Goal: Complete application form: Complete application form

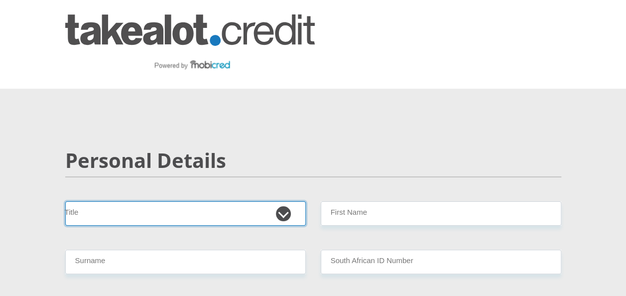
click at [286, 217] on select "Mr Ms Mrs Dr [PERSON_NAME]" at bounding box center [185, 213] width 241 height 24
select select "Ms"
click at [65, 201] on select "Mr Ms Mrs Dr [PERSON_NAME]" at bounding box center [185, 213] width 241 height 24
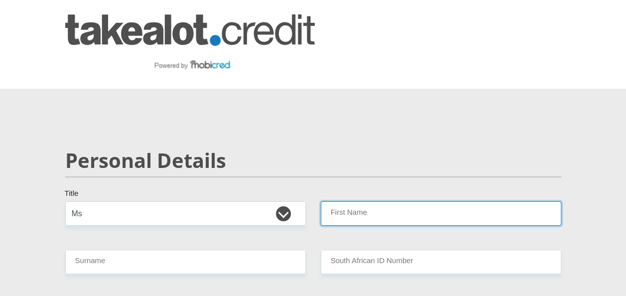
click at [350, 217] on input "First Name" at bounding box center [441, 213] width 241 height 24
type input "Nomhle"
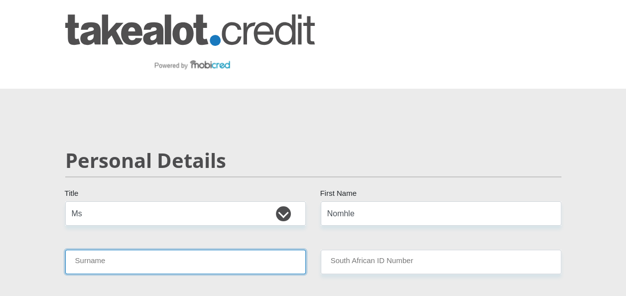
type input "Sivela"
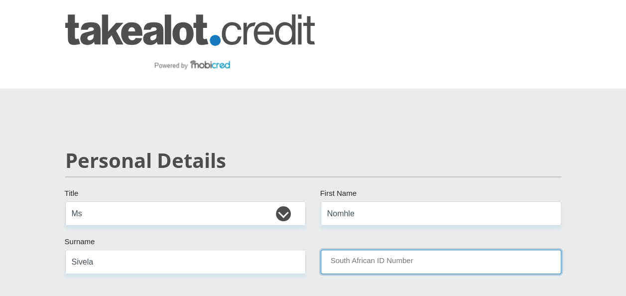
type input "8712100477084"
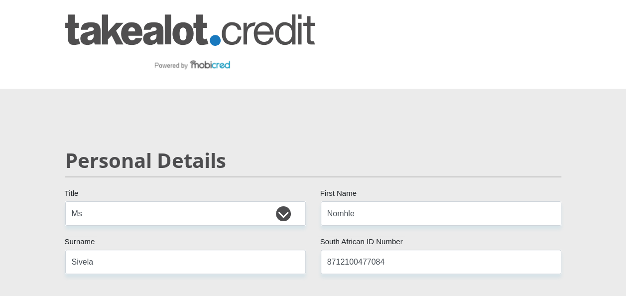
select select "ZAF"
type input "0832778941"
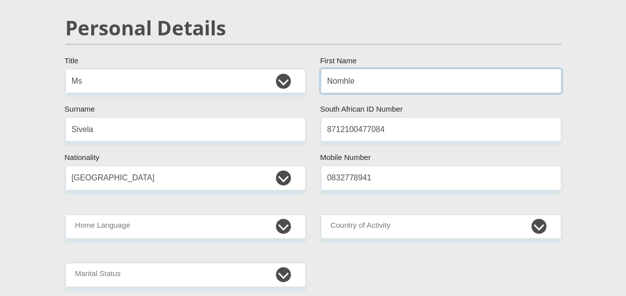
scroll to position [199, 0]
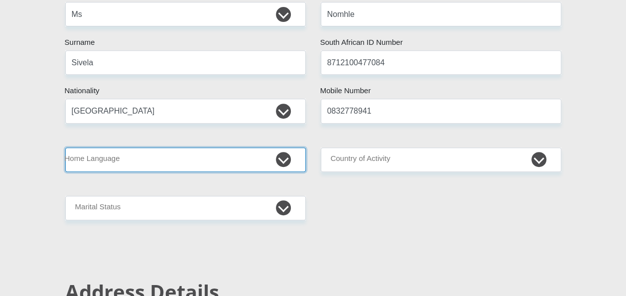
click at [284, 159] on select "Afrikaans English Sepedi South Ndebele Southern Sotho Swati Tsonga Tswana Venda…" at bounding box center [185, 159] width 241 height 24
select select "xho"
click at [65, 147] on select "Afrikaans English Sepedi South Ndebele Southern Sotho Swati Tsonga Tswana Venda…" at bounding box center [185, 159] width 241 height 24
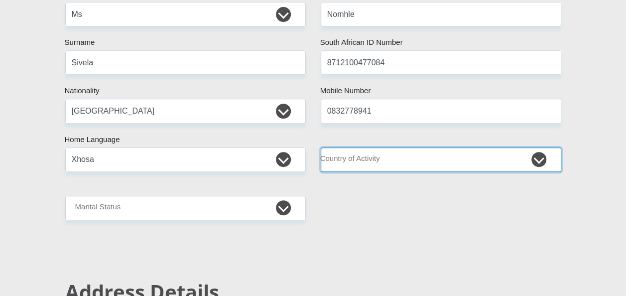
click at [541, 157] on select "[GEOGRAPHIC_DATA] [GEOGRAPHIC_DATA] [GEOGRAPHIC_DATA] [GEOGRAPHIC_DATA] [GEOGRA…" at bounding box center [441, 159] width 241 height 24
select select "ZAF"
click at [321, 147] on select "[GEOGRAPHIC_DATA] [GEOGRAPHIC_DATA] [GEOGRAPHIC_DATA] [GEOGRAPHIC_DATA] [GEOGRA…" at bounding box center [441, 159] width 241 height 24
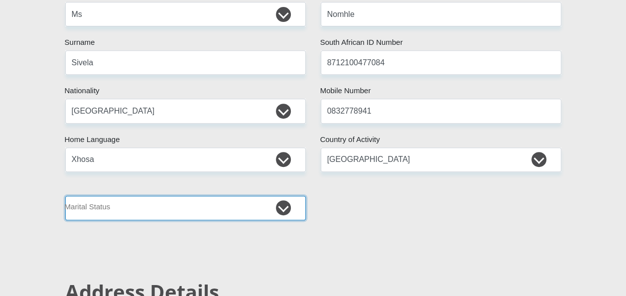
click at [284, 207] on select "Married ANC Single Divorced Widowed Married COP or Customary Law" at bounding box center [185, 208] width 241 height 24
select select "2"
click at [65, 196] on select "Married ANC Single Divorced Widowed Married COP or Customary Law" at bounding box center [185, 208] width 241 height 24
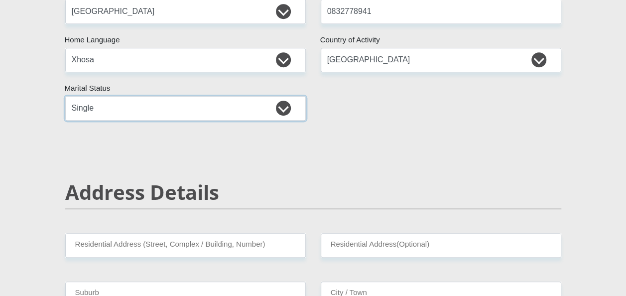
scroll to position [365, 0]
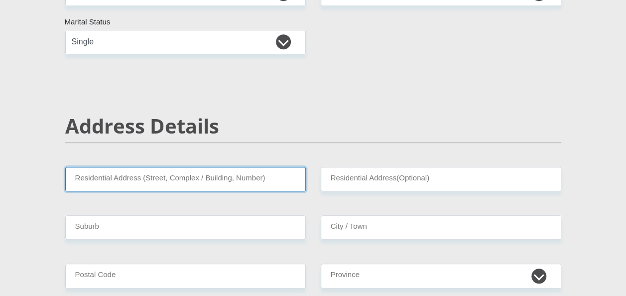
click at [204, 183] on input "Residential Address (Street, Complex / Building, Number)" at bounding box center [185, 179] width 241 height 24
type input "[STREET_ADDRESS]"
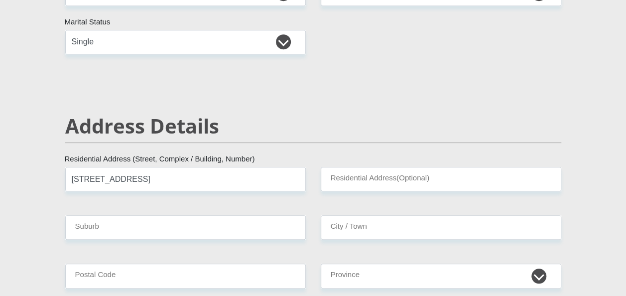
type input "Nelspruit"
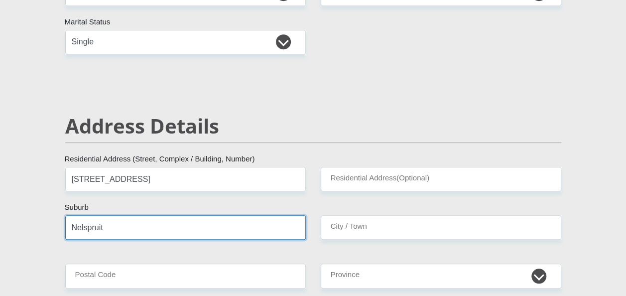
type input "Nelspruit"
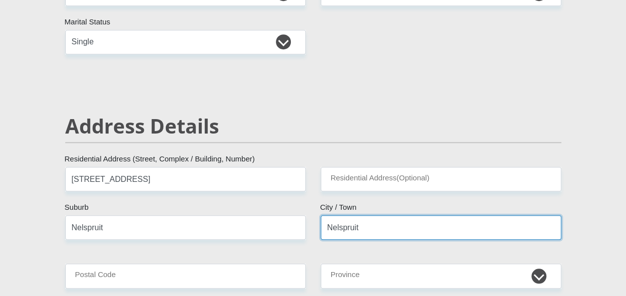
type input "1201"
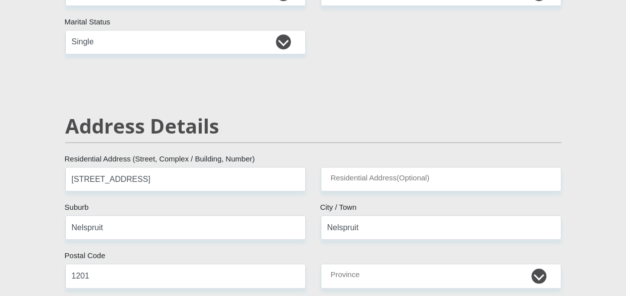
type input "[EMAIL_ADDRESS][DOMAIN_NAME]"
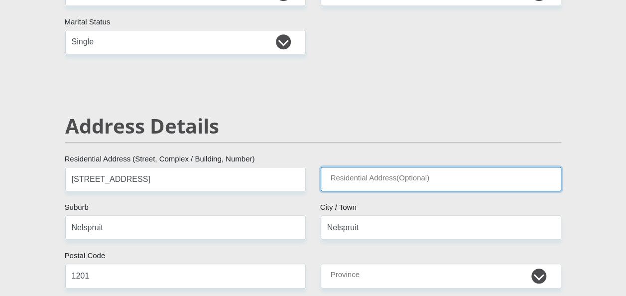
click at [374, 179] on input "Residential Address(Optional)" at bounding box center [441, 179] width 241 height 24
type input "3 [GEOGRAPHIC_DATA]"
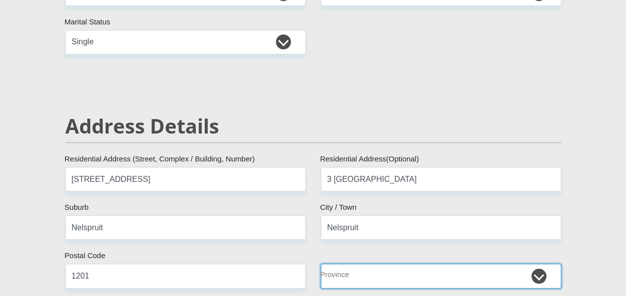
click at [541, 274] on select "Eastern Cape Free State [GEOGRAPHIC_DATA] [GEOGRAPHIC_DATA][DATE] [GEOGRAPHIC_D…" at bounding box center [441, 275] width 241 height 24
select select "[GEOGRAPHIC_DATA]"
click at [321, 263] on select "Eastern Cape Free State [GEOGRAPHIC_DATA] [GEOGRAPHIC_DATA][DATE] [GEOGRAPHIC_D…" at bounding box center [441, 275] width 241 height 24
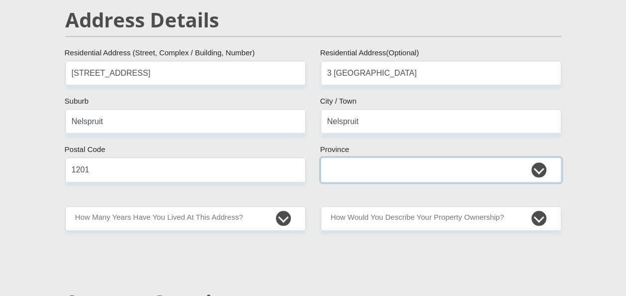
scroll to position [511, 0]
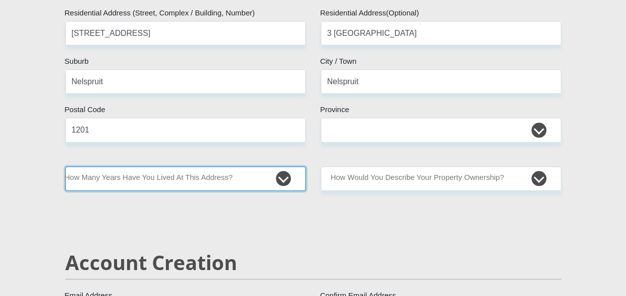
click at [284, 180] on select "less than 1 year 1-3 years 3-5 years 5+ years" at bounding box center [185, 178] width 241 height 24
select select "2"
click at [65, 166] on select "less than 1 year 1-3 years 3-5 years 5+ years" at bounding box center [185, 178] width 241 height 24
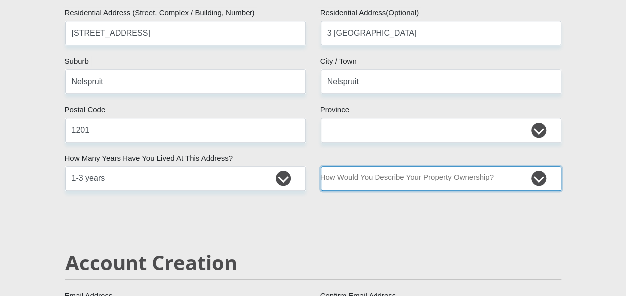
click at [541, 178] on select "Owned Rented Family Owned Company Dwelling" at bounding box center [441, 178] width 241 height 24
select select "Rented"
click at [321, 166] on select "Owned Rented Family Owned Company Dwelling" at bounding box center [441, 178] width 241 height 24
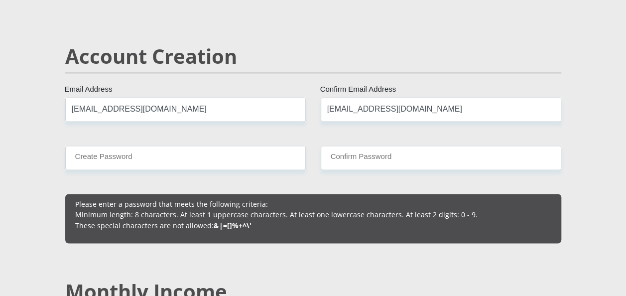
scroll to position [730, 0]
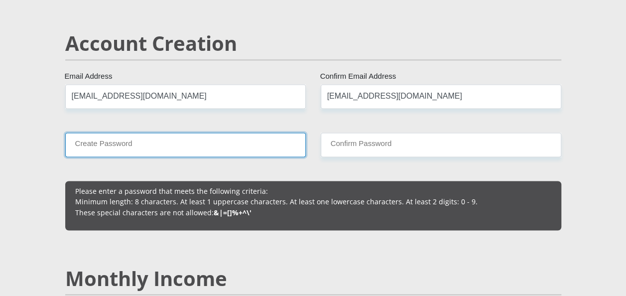
click at [187, 144] on input "Create Password" at bounding box center [185, 144] width 241 height 24
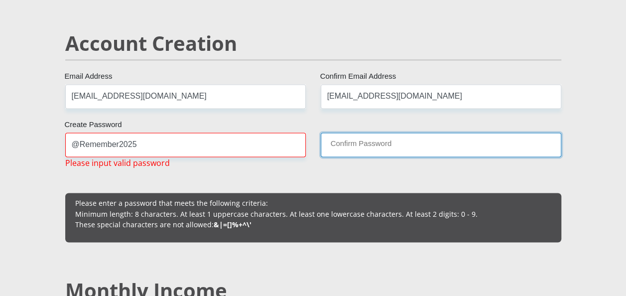
click at [350, 146] on input "Confirm Password" at bounding box center [441, 144] width 241 height 24
click at [350, 147] on input "Confirm Password" at bounding box center [441, 144] width 241 height 24
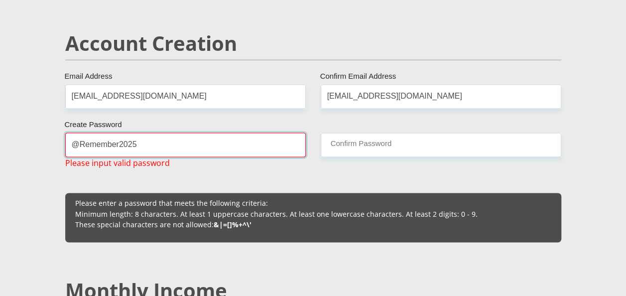
click at [193, 142] on input "@Remember2025" at bounding box center [185, 144] width 241 height 24
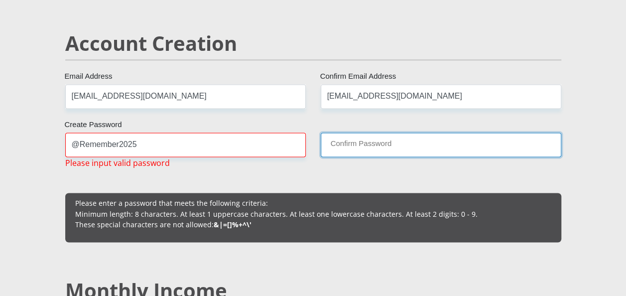
click at [339, 144] on input "Confirm Password" at bounding box center [441, 144] width 241 height 24
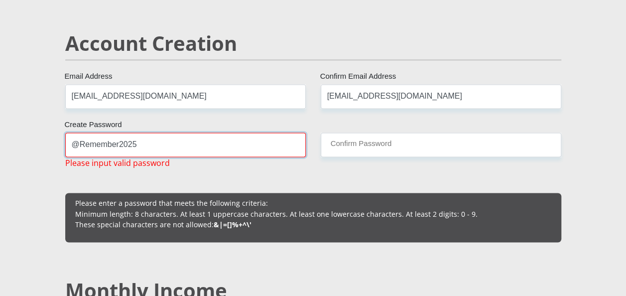
click at [78, 143] on input "@Remember2025" at bounding box center [185, 144] width 241 height 24
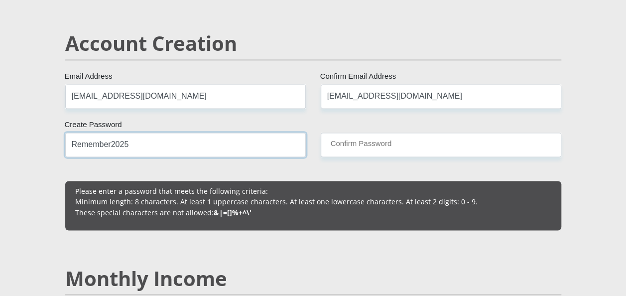
type input "Remember2025"
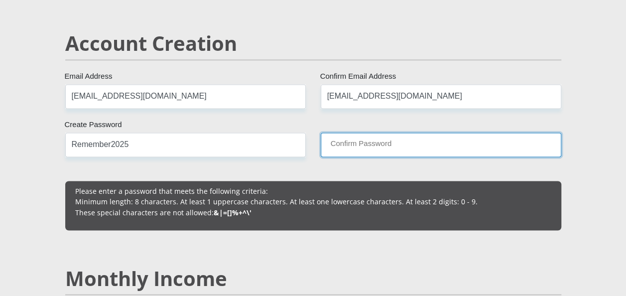
click at [354, 144] on input "Confirm Password" at bounding box center [441, 144] width 241 height 24
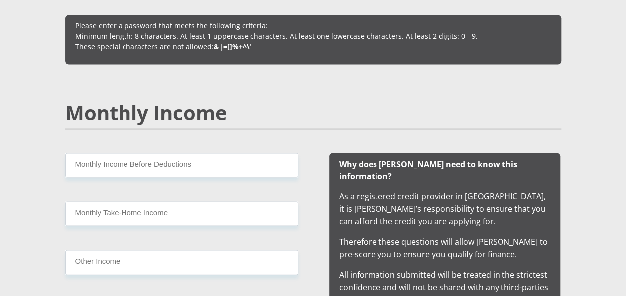
scroll to position [929, 0]
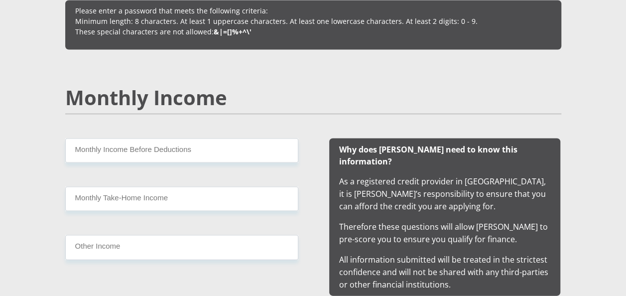
type input "Remeber2025"
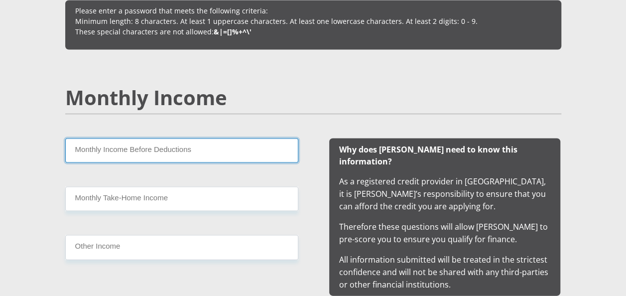
click at [140, 147] on input "Monthly Income Before Deductions" at bounding box center [181, 150] width 233 height 24
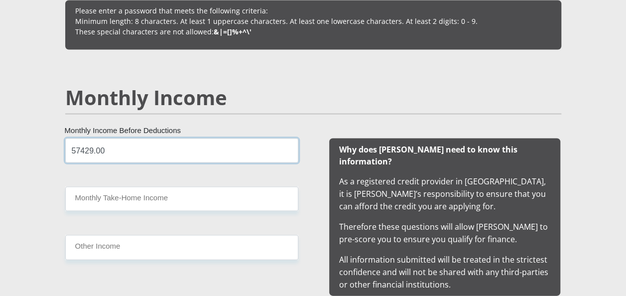
type input "57429.00"
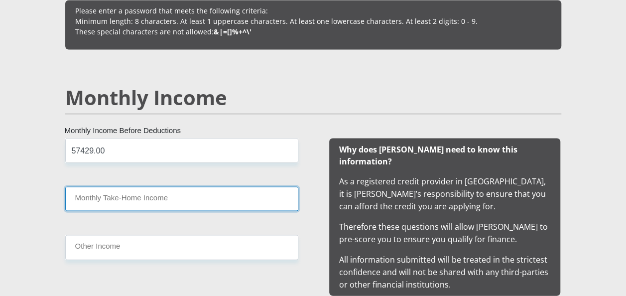
click at [114, 199] on input "Monthly Take-Home Income" at bounding box center [181, 198] width 233 height 24
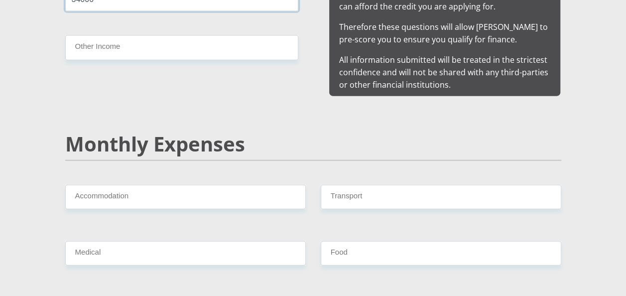
scroll to position [1155, 0]
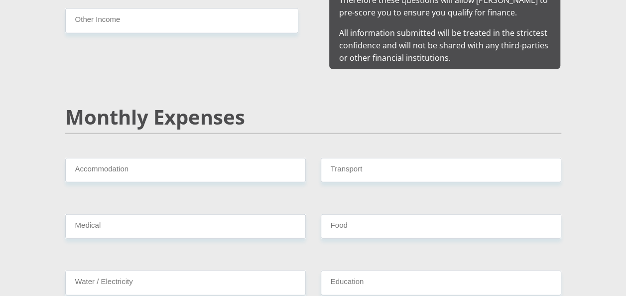
type input "34000"
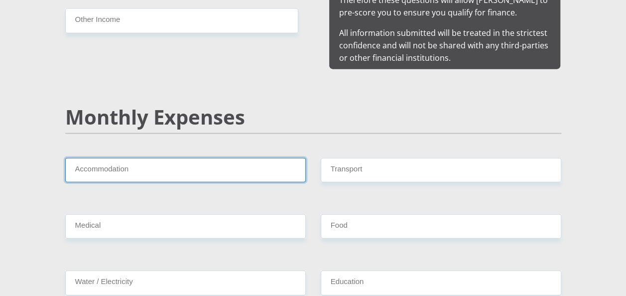
click at [135, 159] on input "Accommodation" at bounding box center [185, 170] width 241 height 24
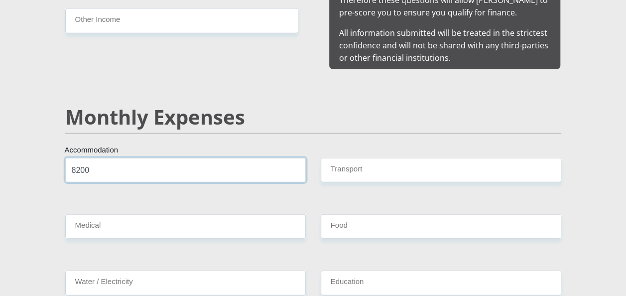
type input "8200"
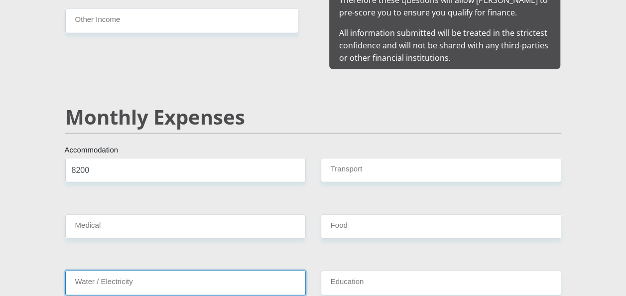
click at [238, 270] on input "Water / Electricity" at bounding box center [185, 282] width 241 height 24
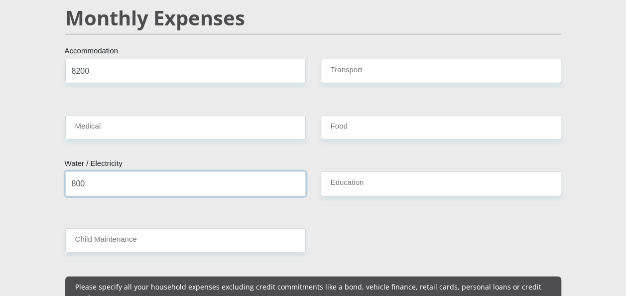
scroll to position [1255, 0]
type input "800"
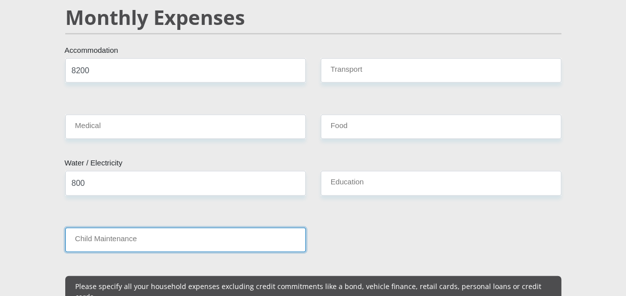
click at [160, 228] on input "Child Maintenance" at bounding box center [185, 240] width 241 height 24
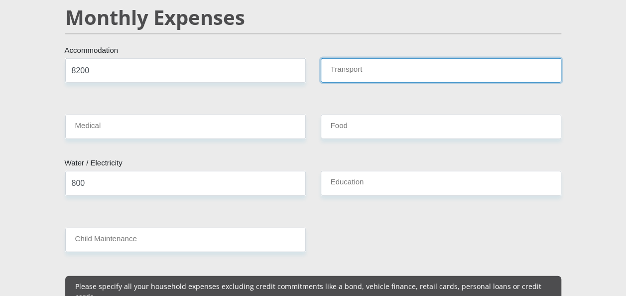
click at [336, 59] on input "Transport" at bounding box center [441, 70] width 241 height 24
type input "1"
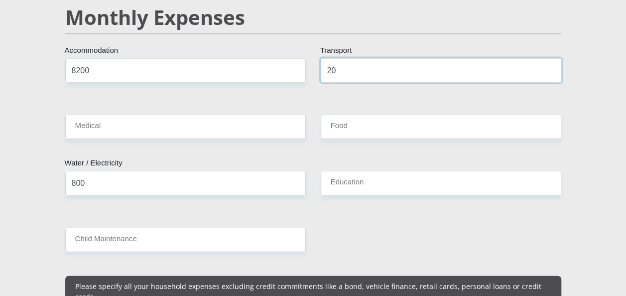
type input "2"
type input "1500"
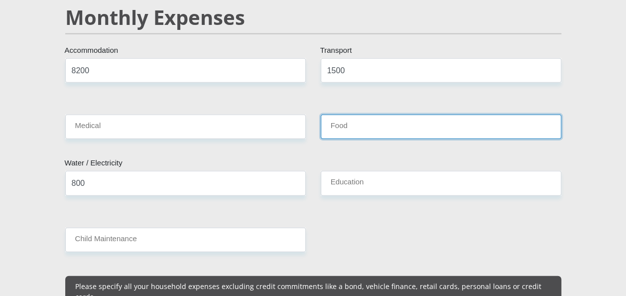
click at [337, 115] on input "Food" at bounding box center [441, 127] width 241 height 24
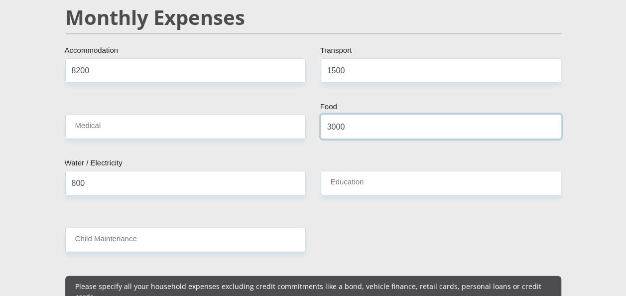
type input "3000"
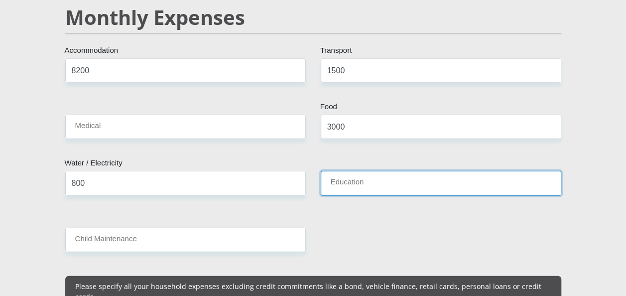
click at [342, 171] on input "Education" at bounding box center [441, 183] width 241 height 24
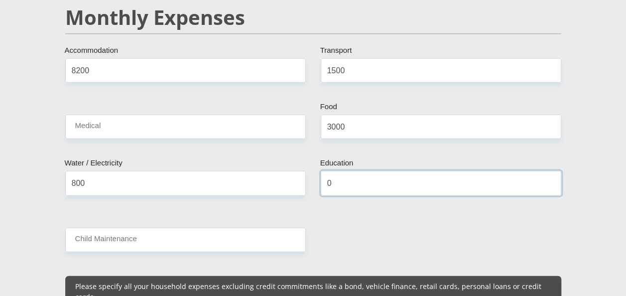
type input "0"
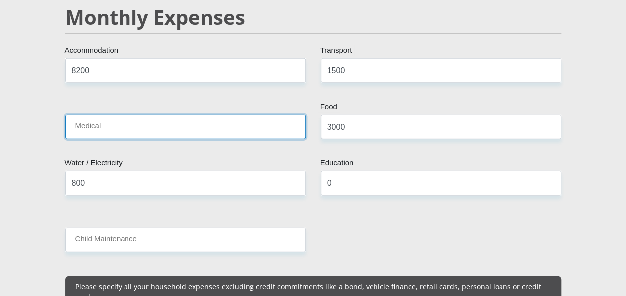
click at [98, 115] on input "Medical" at bounding box center [185, 127] width 241 height 24
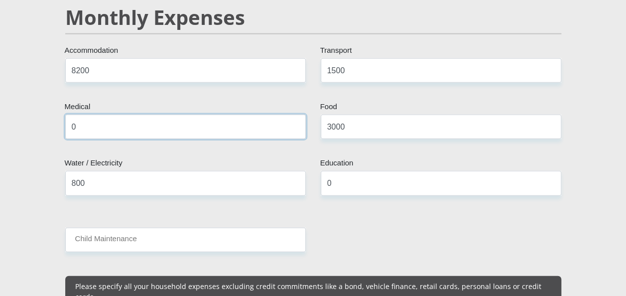
type input "0"
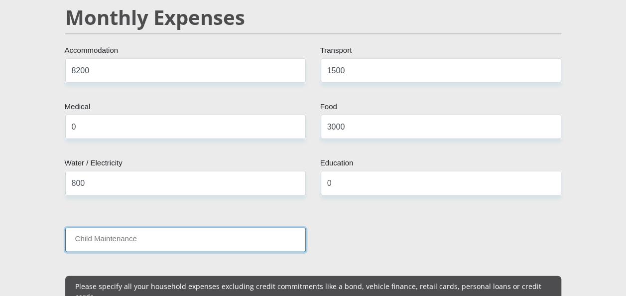
click at [125, 228] on input "Child Maintenance" at bounding box center [185, 240] width 241 height 24
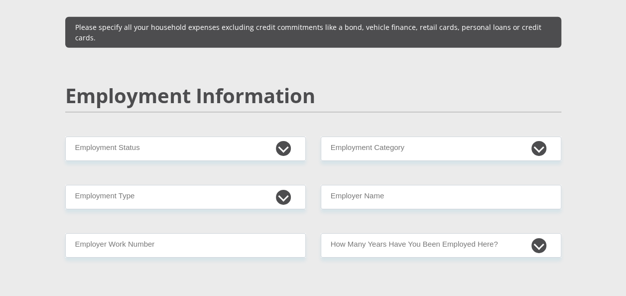
scroll to position [1534, 0]
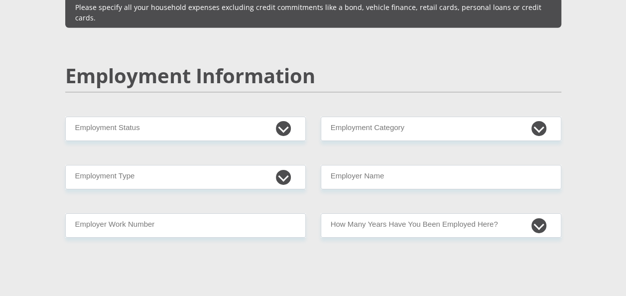
type input "0"
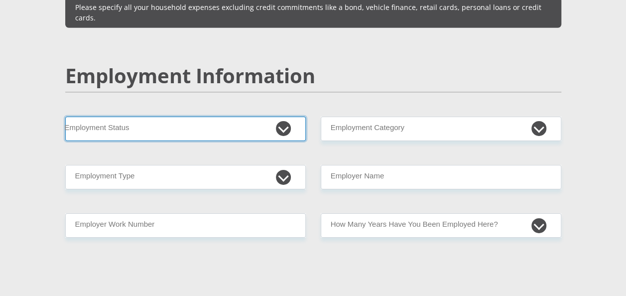
click at [283, 117] on select "Permanent/Full-time Part-time/Casual [DEMOGRAPHIC_DATA] Worker Self-Employed Ho…" at bounding box center [185, 129] width 241 height 24
select select "1"
click at [65, 117] on select "Permanent/Full-time Part-time/Casual [DEMOGRAPHIC_DATA] Worker Self-Employed Ho…" at bounding box center [185, 129] width 241 height 24
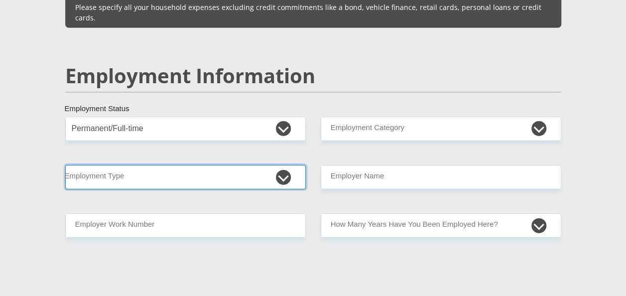
click at [285, 165] on select "College/Lecturer Craft Seller Creative Driver Executive Farmer Forces - Non Com…" at bounding box center [185, 177] width 241 height 24
select select "Licenced Professional"
click at [65, 165] on select "College/Lecturer Craft Seller Creative Driver Executive Farmer Forces - Non Com…" at bounding box center [185, 177] width 241 height 24
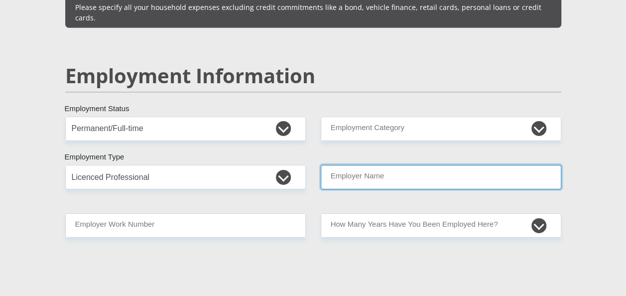
click at [417, 165] on input "Employer Name" at bounding box center [441, 177] width 241 height 24
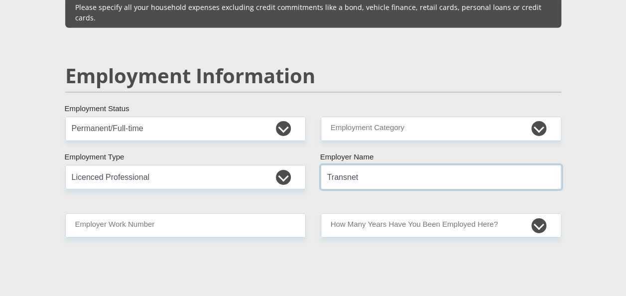
click at [417, 165] on input "Transnet" at bounding box center [441, 177] width 241 height 24
type input "Transnet"
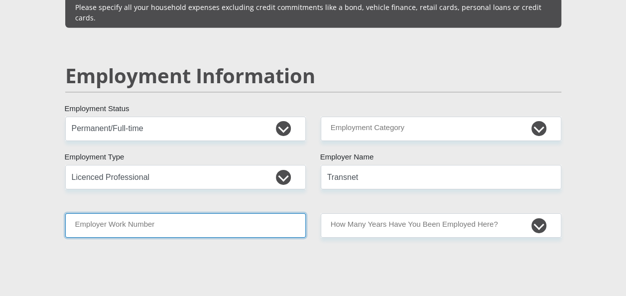
click at [256, 213] on input "Employer Work Number" at bounding box center [185, 225] width 241 height 24
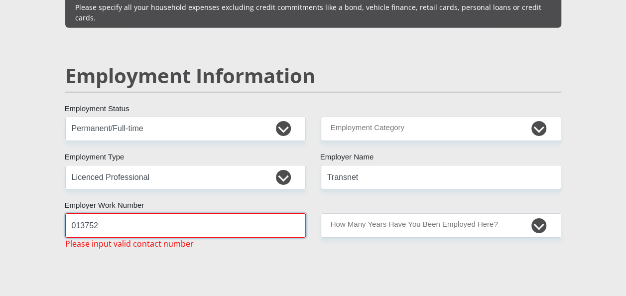
type input "0137529316"
type input "Bathobile"
type input "Khumalo"
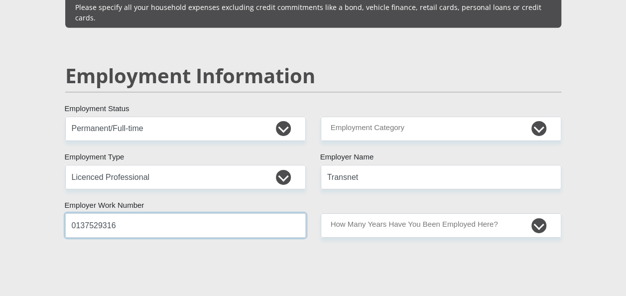
type input "0795982216"
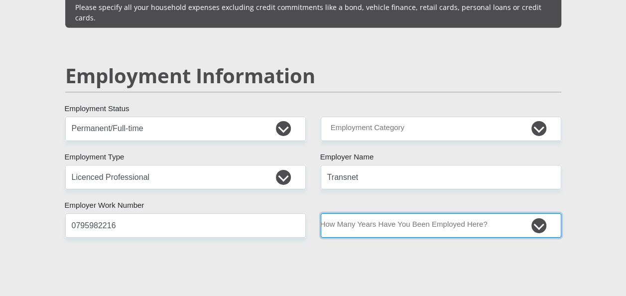
click at [537, 213] on select "less than 1 year 1-3 years 3-5 years 5+ years" at bounding box center [441, 225] width 241 height 24
select select "60"
click at [321, 213] on select "less than 1 year 1-3 years 3-5 years 5+ years" at bounding box center [441, 225] width 241 height 24
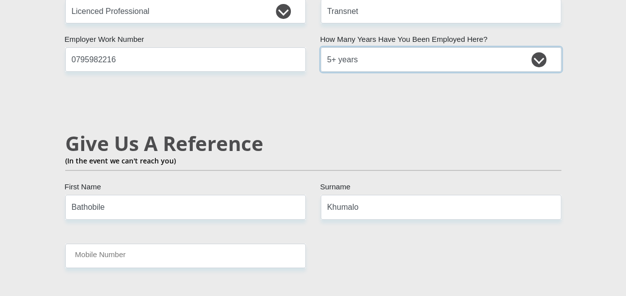
scroll to position [1753, 0]
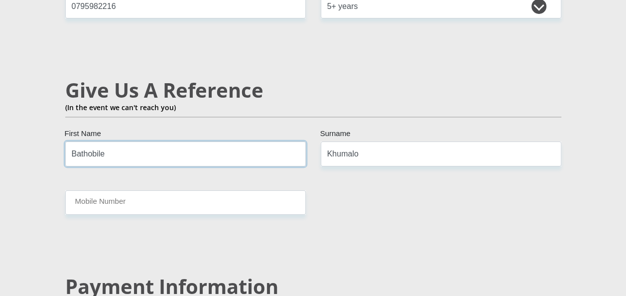
click at [161, 141] on input "Bathobile" at bounding box center [185, 153] width 241 height 24
type input "B"
type input "Sibusiso"
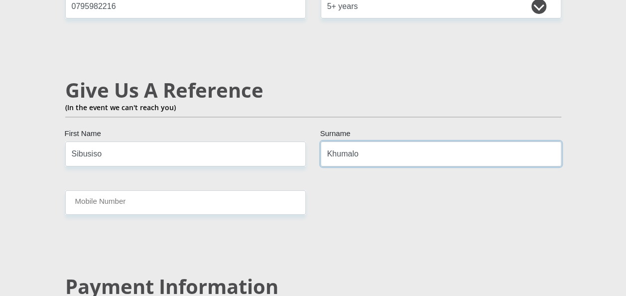
click at [368, 141] on input "Khumalo" at bounding box center [441, 153] width 241 height 24
type input "K"
type input "Ngqoshela"
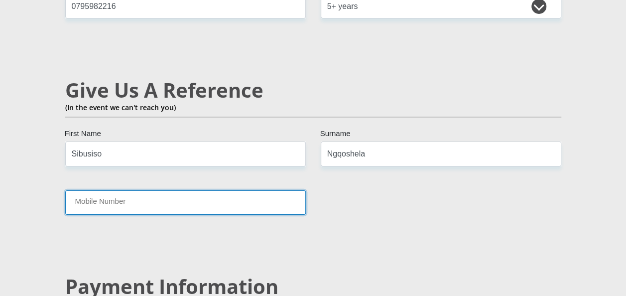
click at [264, 190] on input "Mobile Number" at bounding box center [185, 202] width 241 height 24
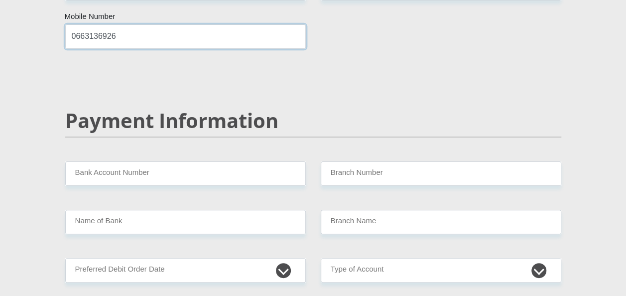
scroll to position [1972, 0]
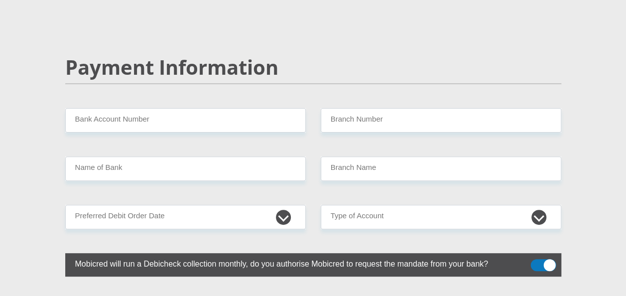
type input "0663136926"
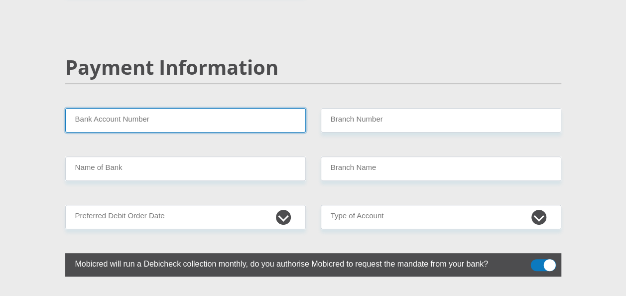
click at [161, 108] on input "Bank Account Number" at bounding box center [185, 120] width 241 height 24
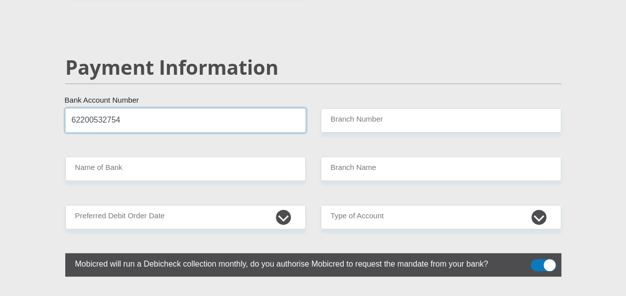
type input "62200532754"
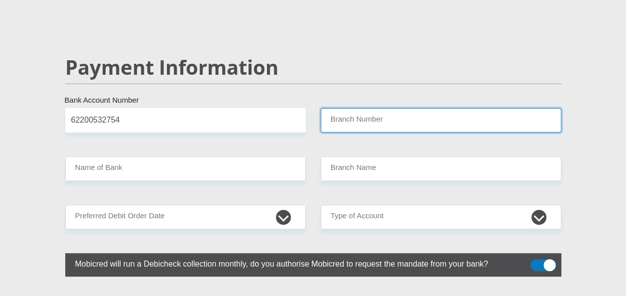
click at [356, 108] on input "Branch Number" at bounding box center [441, 120] width 241 height 24
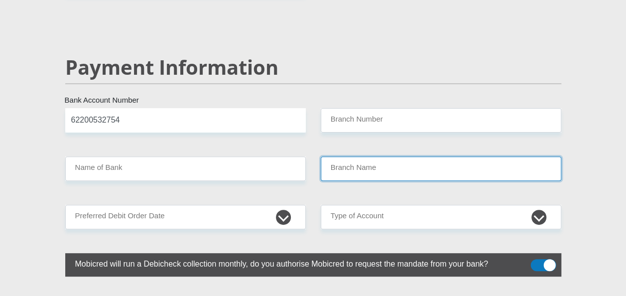
click at [340, 156] on input "Branch Name" at bounding box center [441, 168] width 241 height 24
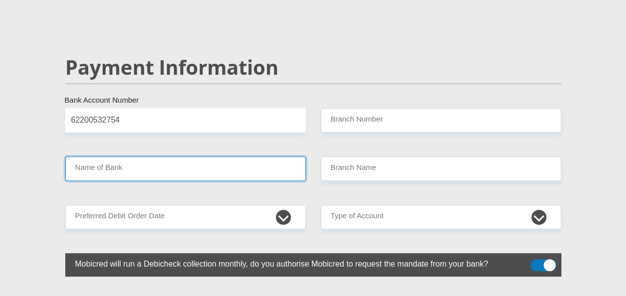
click at [275, 156] on input "Name of Bank" at bounding box center [185, 168] width 241 height 24
click at [276, 156] on input "Name of Bank" at bounding box center [185, 168] width 241 height 24
click at [274, 156] on input "Name of Bank" at bounding box center [185, 168] width 241 height 24
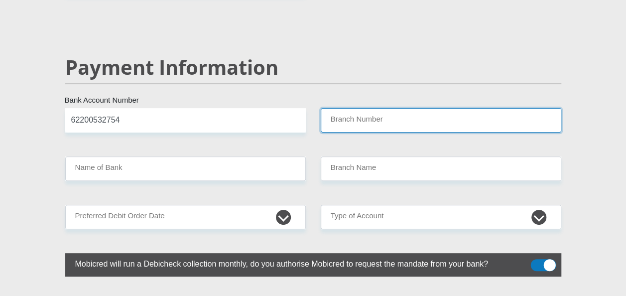
click at [336, 108] on input "Branch Number" at bounding box center [441, 120] width 241 height 24
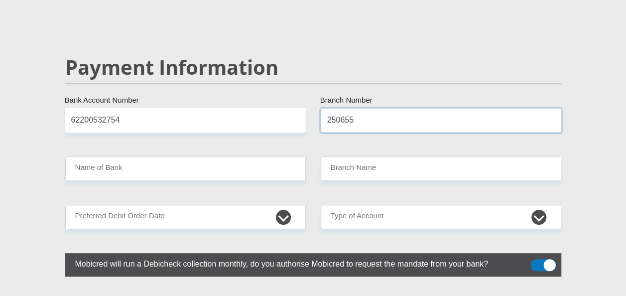
type input "250655"
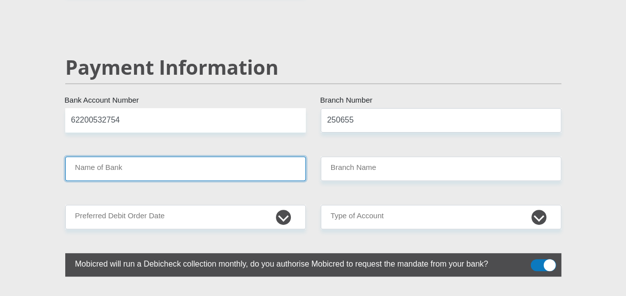
click at [117, 156] on input "Name of Bank" at bounding box center [185, 168] width 241 height 24
type input "FIRSTRAND BANK"
type input "BRANCH 560"
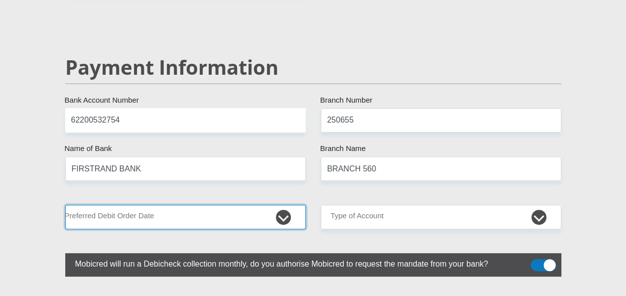
click at [284, 205] on select "1st 2nd 3rd 4th 5th 7th 18th 19th 20th 21st 22nd 23rd 24th 25th 26th 27th 28th …" at bounding box center [185, 217] width 241 height 24
select select "1"
click at [65, 205] on select "1st 2nd 3rd 4th 5th 7th 18th 19th 20th 21st 22nd 23rd 24th 25th 26th 27th 28th …" at bounding box center [185, 217] width 241 height 24
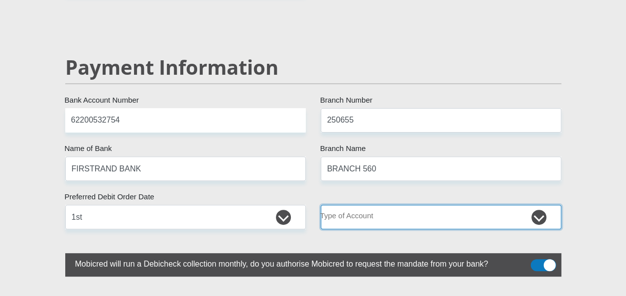
click at [534, 205] on select "Cheque Savings" at bounding box center [441, 217] width 241 height 24
select select "CUR"
click at [321, 205] on select "Cheque Savings" at bounding box center [441, 217] width 241 height 24
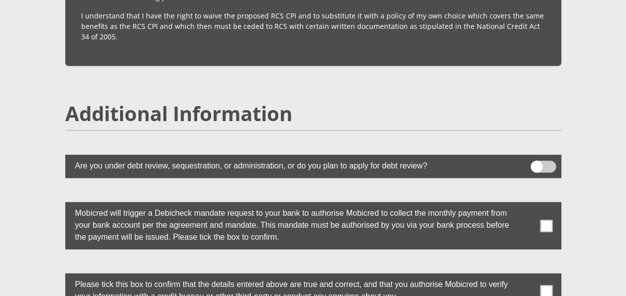
scroll to position [2729, 0]
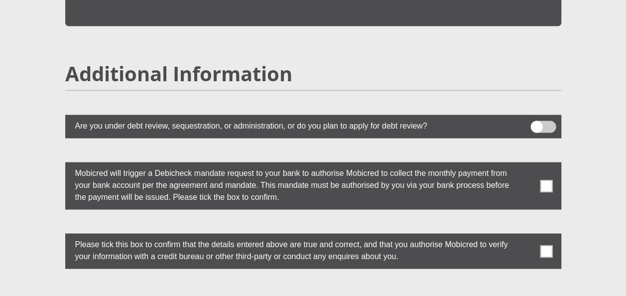
click at [551, 121] on span at bounding box center [542, 127] width 25 height 12
click at [536, 123] on input "checkbox" at bounding box center [536, 123] width 0 height 0
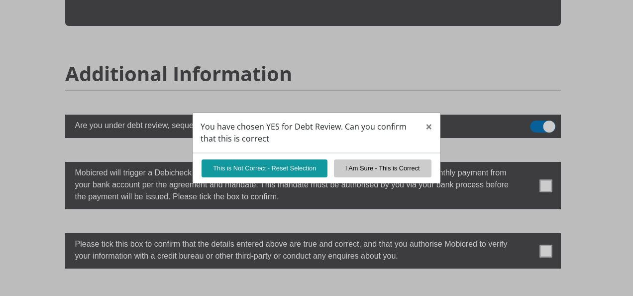
click at [533, 99] on div "You have chosen YES for Debt Review. Can you confirm that this is correct × Thi…" at bounding box center [316, 148] width 633 height 296
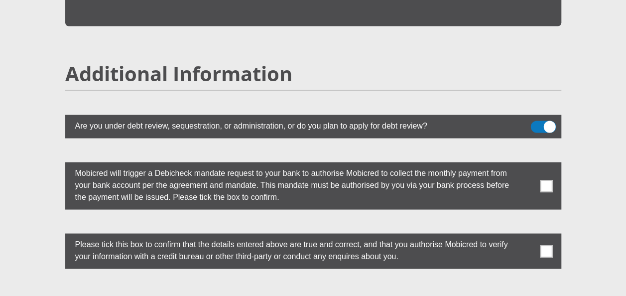
click at [546, 179] on span at bounding box center [546, 185] width 12 height 12
click at [526, 164] on input "checkbox" at bounding box center [526, 164] width 0 height 0
click at [533, 121] on span at bounding box center [542, 127] width 25 height 12
click at [536, 123] on input "checkbox" at bounding box center [536, 123] width 0 height 0
click at [545, 245] on span at bounding box center [546, 251] width 12 height 12
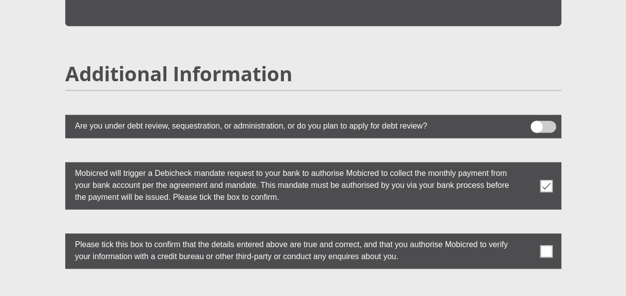
click at [526, 236] on input "checkbox" at bounding box center [526, 236] width 0 height 0
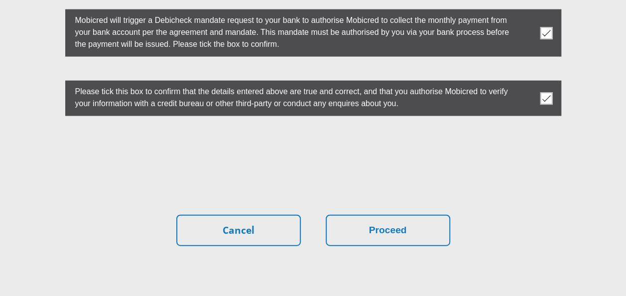
scroll to position [2922, 0]
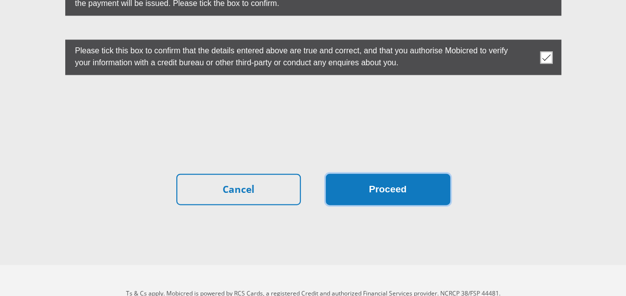
click at [398, 174] on button "Proceed" at bounding box center [388, 189] width 125 height 31
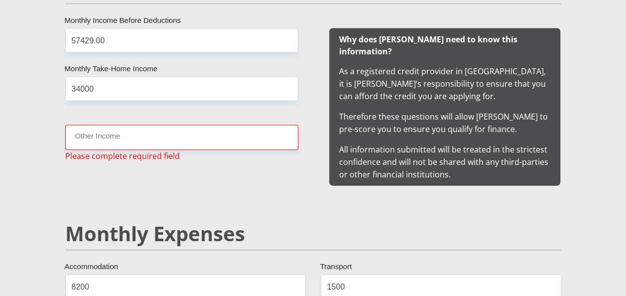
scroll to position [1038, 0]
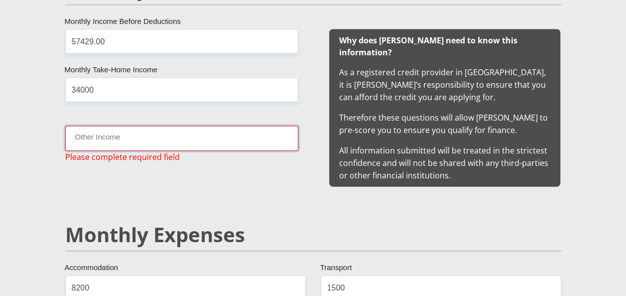
click at [206, 137] on input "Other Income" at bounding box center [181, 138] width 233 height 24
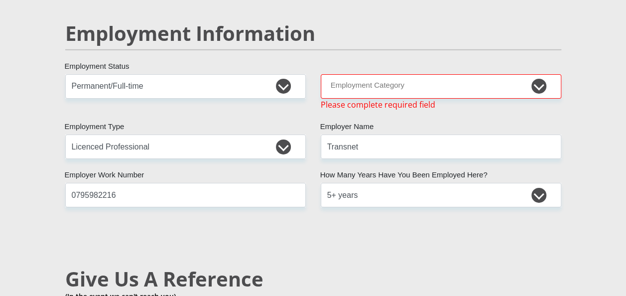
scroll to position [1543, 0]
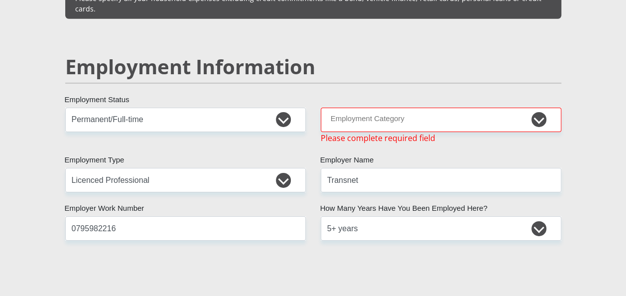
type input "0"
click at [537, 108] on select "AGRICULTURE ALCOHOL & TOBACCO CONSTRUCTION MATERIALS METALLURGY EQUIPMENT FOR R…" at bounding box center [441, 120] width 241 height 24
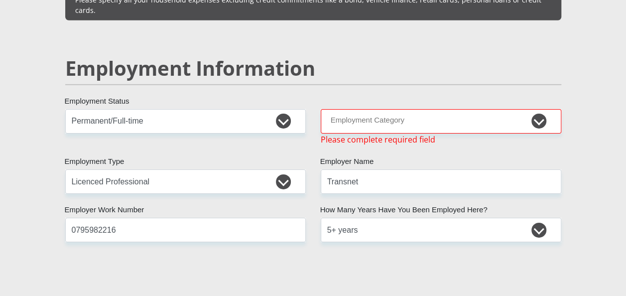
scroll to position [1508, 0]
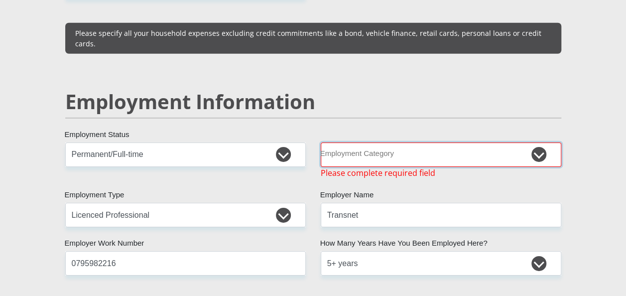
click at [536, 142] on select "AGRICULTURE ALCOHOL & TOBACCO CONSTRUCTION MATERIALS METALLURGY EQUIPMENT FOR R…" at bounding box center [441, 154] width 241 height 24
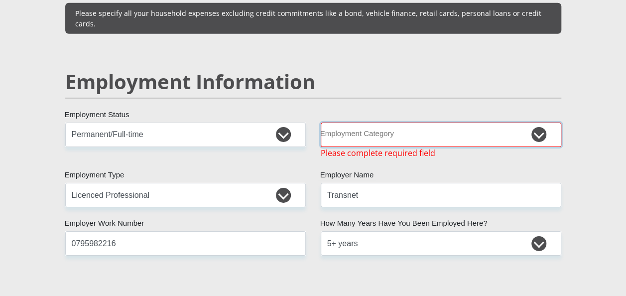
scroll to position [1548, 0]
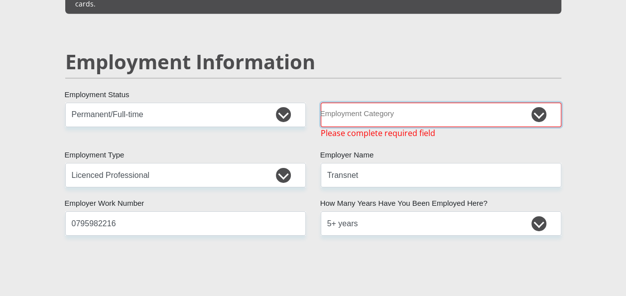
click at [537, 103] on select "AGRICULTURE ALCOHOL & TOBACCO CONSTRUCTION MATERIALS METALLURGY EQUIPMENT FOR R…" at bounding box center [441, 115] width 241 height 24
select select "54"
click at [321, 103] on select "AGRICULTURE ALCOHOL & TOBACCO CONSTRUCTION MATERIALS METALLURGY EQUIPMENT FOR R…" at bounding box center [441, 115] width 241 height 24
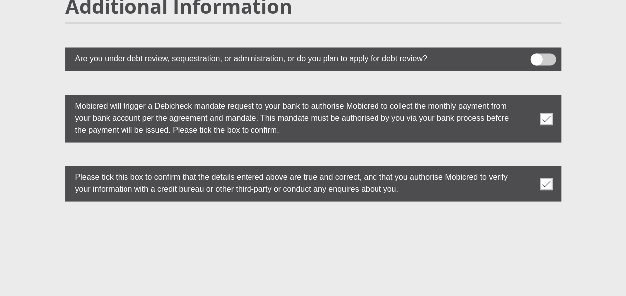
scroll to position [2816, 0]
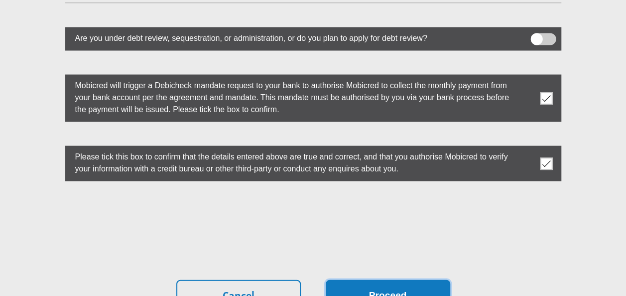
click at [380, 280] on button "Proceed" at bounding box center [388, 295] width 125 height 31
click at [386, 280] on button "Proceed" at bounding box center [388, 295] width 125 height 31
click at [401, 280] on button "Proceed" at bounding box center [388, 295] width 125 height 31
click at [418, 280] on button "Proceed" at bounding box center [388, 295] width 125 height 31
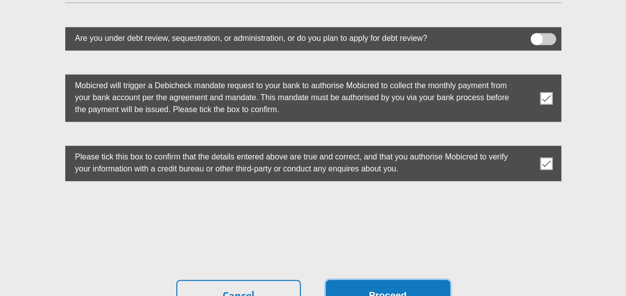
click at [385, 280] on button "Proceed" at bounding box center [388, 295] width 125 height 31
click at [404, 280] on button "Proceed" at bounding box center [388, 295] width 125 height 31
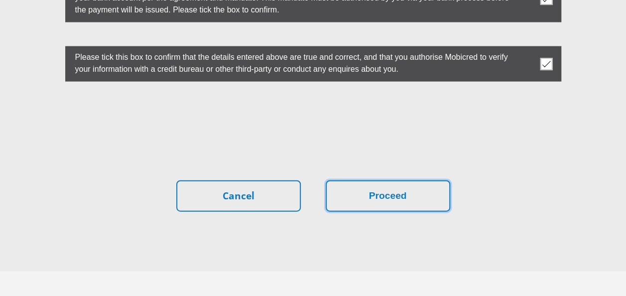
scroll to position [2922, 0]
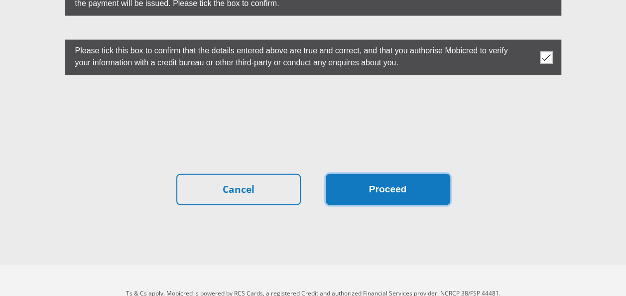
click at [371, 174] on button "Proceed" at bounding box center [388, 189] width 125 height 31
click at [373, 174] on button "Proceed" at bounding box center [388, 189] width 125 height 31
click at [384, 174] on button "Proceed" at bounding box center [388, 189] width 125 height 31
click at [411, 174] on button "Proceed" at bounding box center [388, 189] width 125 height 31
click at [400, 174] on button "Proceed" at bounding box center [388, 189] width 125 height 31
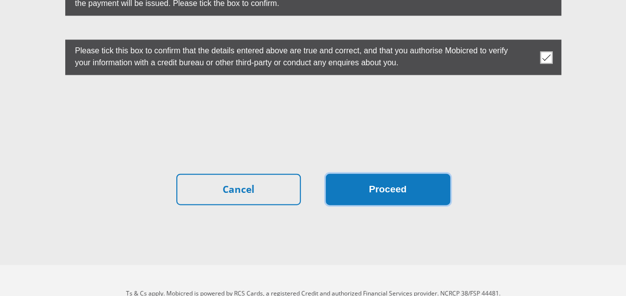
click at [426, 174] on button "Proceed" at bounding box center [388, 189] width 125 height 31
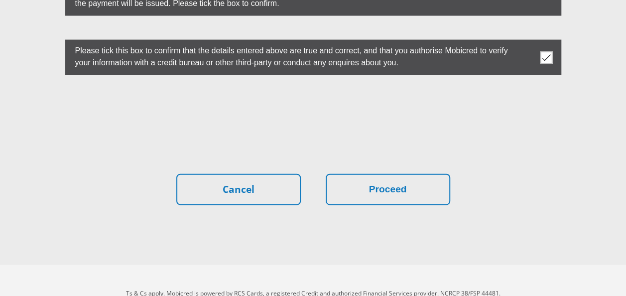
scroll to position [0, 0]
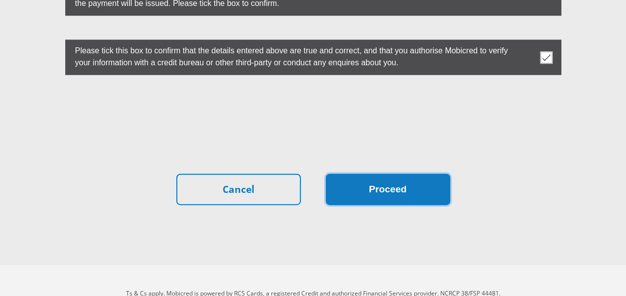
click at [388, 174] on button "Proceed" at bounding box center [388, 189] width 125 height 31
click at [412, 174] on button "Proceed" at bounding box center [388, 189] width 125 height 31
click at [391, 174] on button "Proceed" at bounding box center [388, 189] width 125 height 31
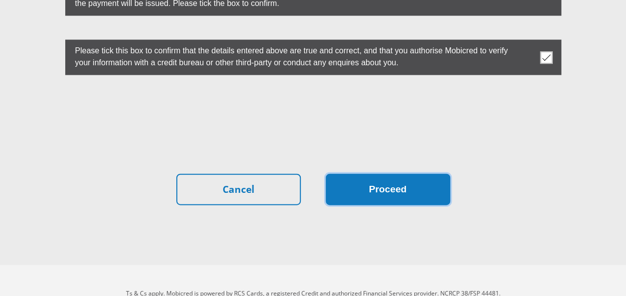
click at [389, 174] on button "Proceed" at bounding box center [388, 189] width 125 height 31
click at [411, 174] on button "Proceed" at bounding box center [388, 189] width 125 height 31
click at [414, 174] on button "Proceed" at bounding box center [388, 189] width 125 height 31
click at [391, 174] on button "Proceed" at bounding box center [388, 189] width 125 height 31
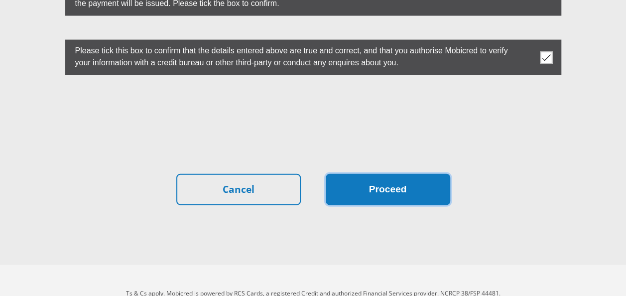
click at [391, 174] on button "Proceed" at bounding box center [388, 189] width 125 height 31
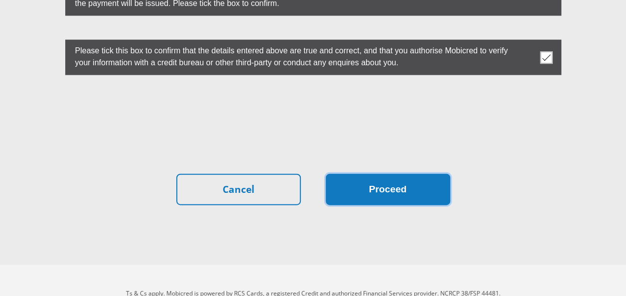
click at [391, 174] on button "Proceed" at bounding box center [388, 189] width 125 height 31
click at [419, 174] on button "Proceed" at bounding box center [388, 189] width 125 height 31
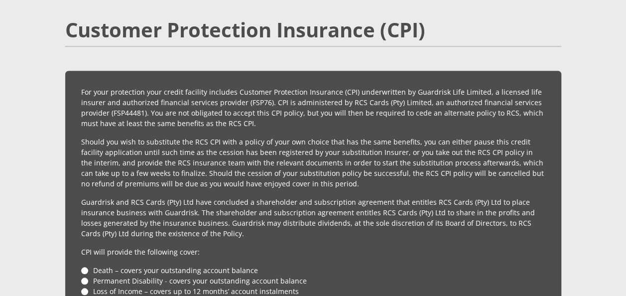
scroll to position [2326, 0]
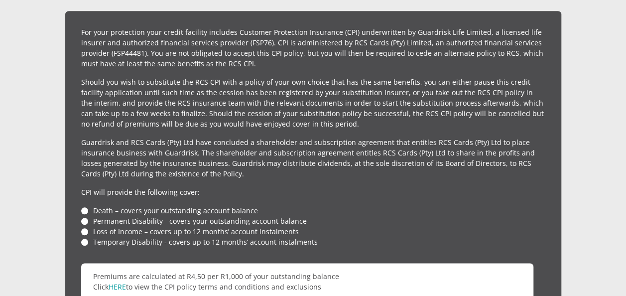
click at [86, 205] on li "Death – covers your outstanding account balance" at bounding box center [313, 210] width 464 height 10
click at [84, 205] on li "Death – covers your outstanding account balance" at bounding box center [313, 210] width 464 height 10
click at [122, 282] on link "HERE" at bounding box center [117, 286] width 17 height 9
click at [85, 205] on li "Death – covers your outstanding account balance" at bounding box center [313, 210] width 464 height 10
click at [86, 216] on li "Permanent Disability - covers your outstanding account balance" at bounding box center [313, 221] width 464 height 10
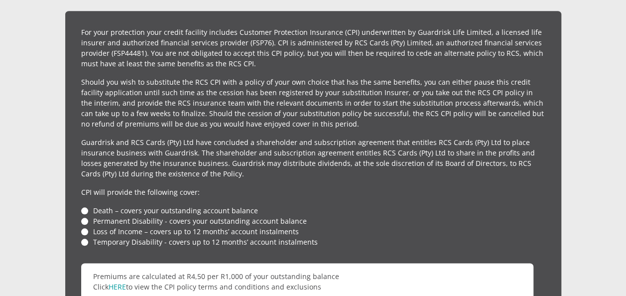
click at [86, 226] on li "Loss of Income – covers up to 12 months’ account instalments" at bounding box center [313, 231] width 464 height 10
click at [85, 237] on li "Temporary Disability - covers up to 12 months’ account instalments" at bounding box center [313, 242] width 464 height 10
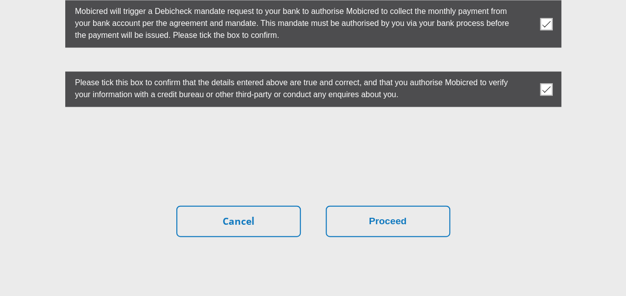
scroll to position [2922, 0]
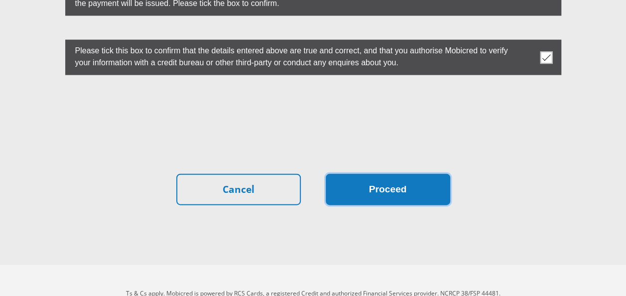
click at [363, 174] on button "Proceed" at bounding box center [388, 189] width 125 height 31
click at [388, 174] on button "Proceed" at bounding box center [388, 189] width 125 height 31
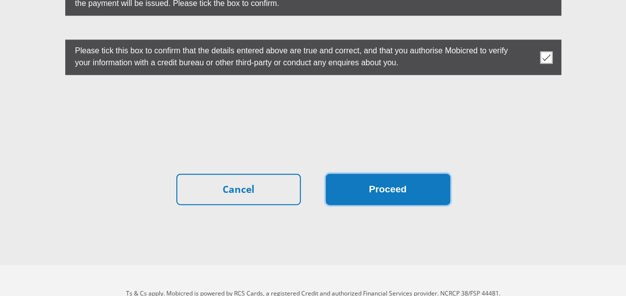
click at [388, 174] on button "Proceed" at bounding box center [388, 189] width 125 height 31
click at [392, 174] on button "Proceed" at bounding box center [388, 189] width 125 height 31
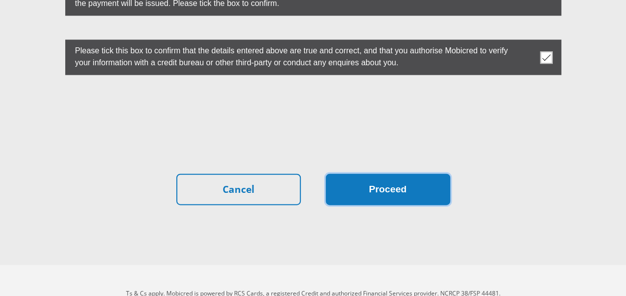
click at [392, 174] on button "Proceed" at bounding box center [388, 189] width 125 height 31
click at [394, 174] on button "Proceed" at bounding box center [388, 189] width 125 height 31
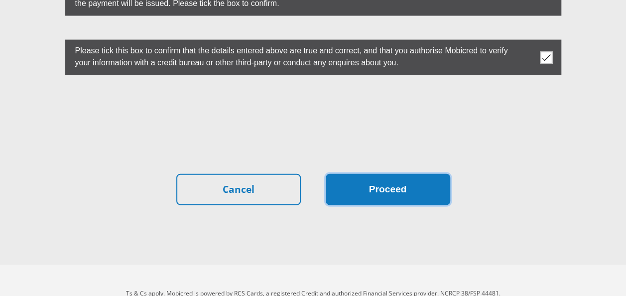
click at [413, 174] on button "Proceed" at bounding box center [388, 189] width 125 height 31
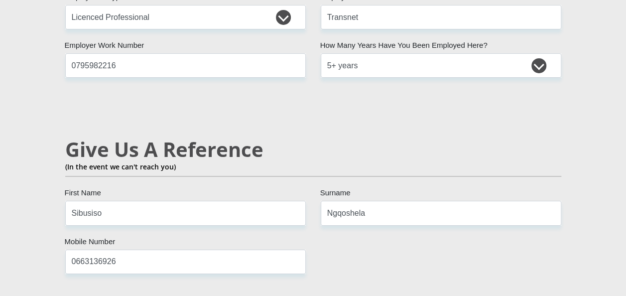
scroll to position [1608, 0]
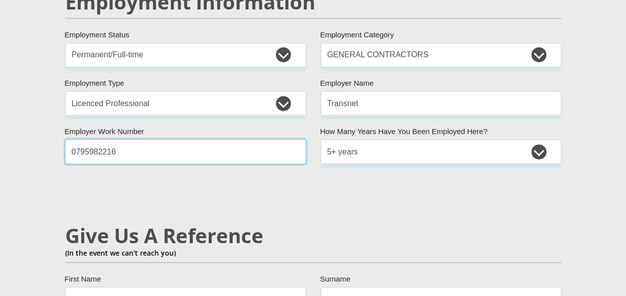
click at [136, 139] on input "0795982216" at bounding box center [185, 151] width 241 height 24
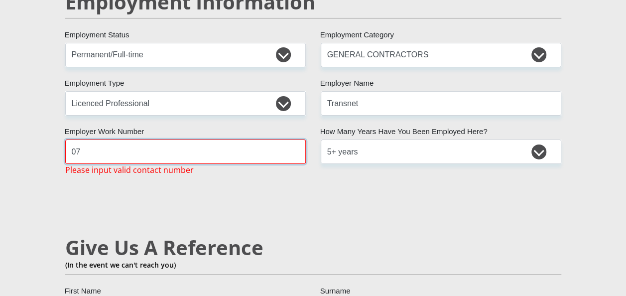
type input "0"
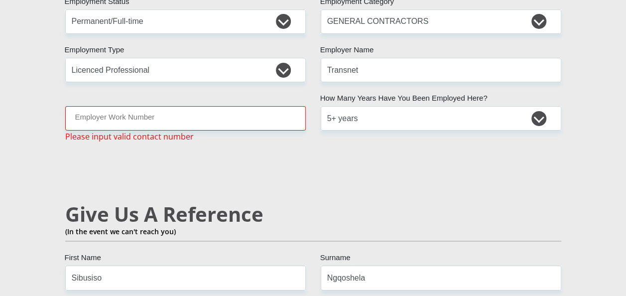
scroll to position [1621, 0]
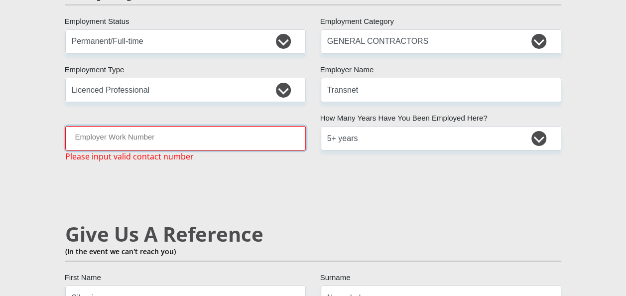
click at [249, 126] on input "Employer Work Number" at bounding box center [185, 138] width 241 height 24
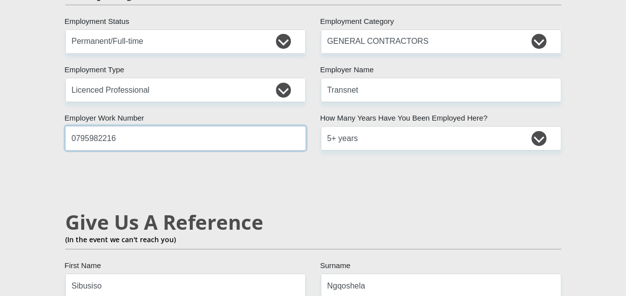
click at [281, 126] on input "0795982216" at bounding box center [185, 138] width 241 height 24
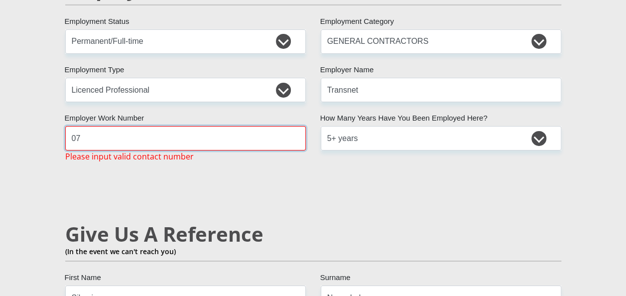
type input "0"
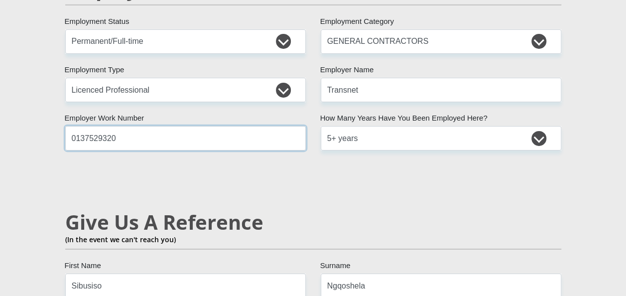
click at [292, 126] on input "0137529320" at bounding box center [185, 138] width 241 height 24
type input "0137529320"
click at [337, 210] on h2 "Give Us A Reference" at bounding box center [313, 222] width 496 height 24
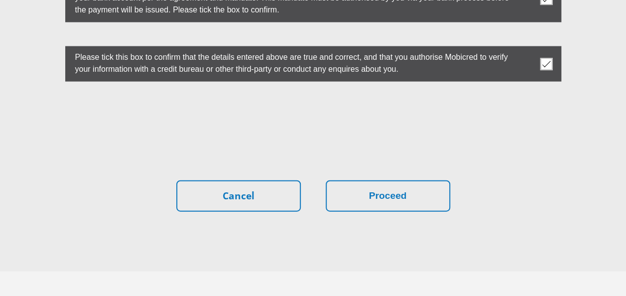
scroll to position [2922, 0]
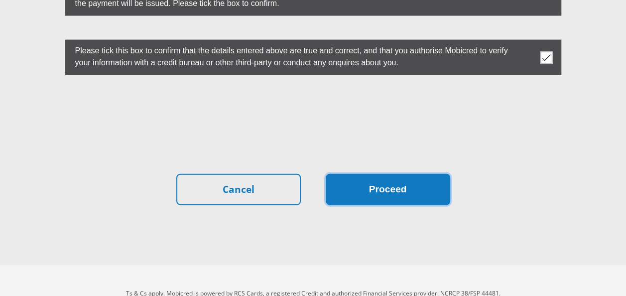
click at [388, 174] on button "Proceed" at bounding box center [388, 189] width 125 height 31
click at [415, 174] on button "Proceed" at bounding box center [388, 189] width 125 height 31
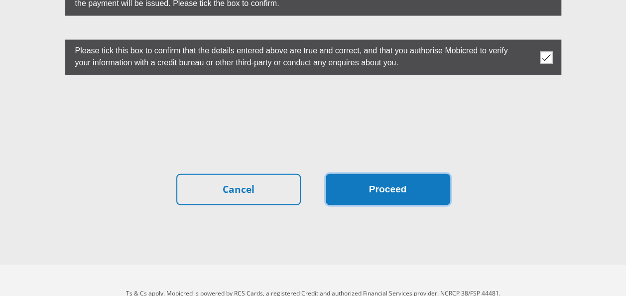
click at [383, 174] on button "Proceed" at bounding box center [388, 189] width 125 height 31
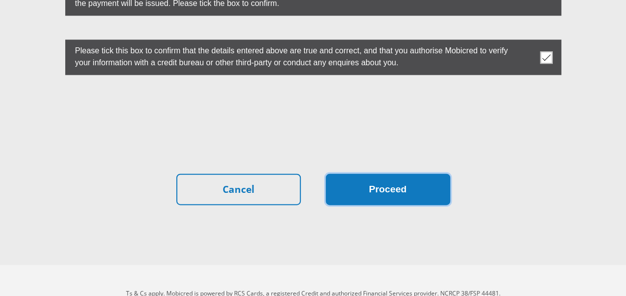
click at [384, 174] on button "Proceed" at bounding box center [388, 189] width 125 height 31
click at [382, 174] on button "Proceed" at bounding box center [388, 189] width 125 height 31
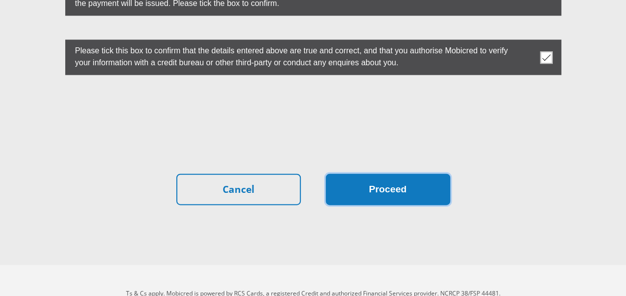
click at [396, 174] on button "Proceed" at bounding box center [388, 189] width 125 height 31
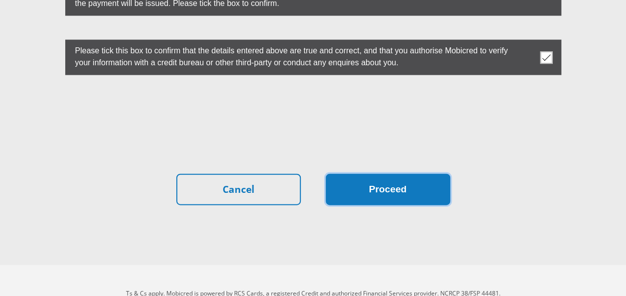
click at [396, 174] on button "Proceed" at bounding box center [388, 189] width 125 height 31
click at [372, 174] on button "Proceed" at bounding box center [388, 189] width 125 height 31
click at [352, 174] on button "Proceed" at bounding box center [388, 189] width 125 height 31
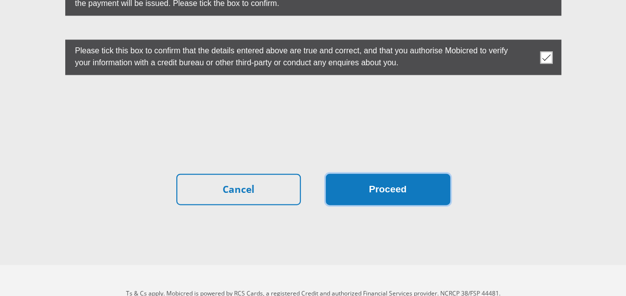
click at [352, 174] on button "Proceed" at bounding box center [388, 189] width 125 height 31
click at [416, 174] on button "Proceed" at bounding box center [388, 189] width 125 height 31
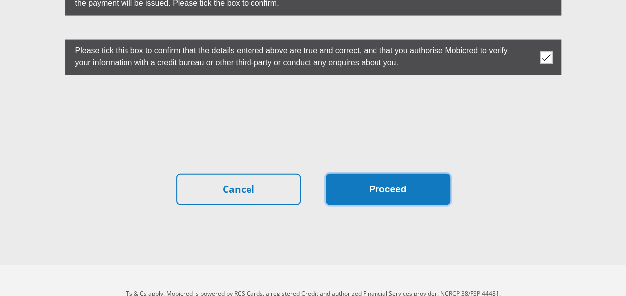
click at [416, 174] on button "Proceed" at bounding box center [388, 189] width 125 height 31
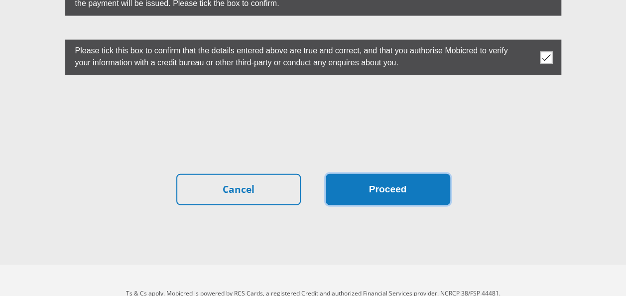
click at [416, 174] on button "Proceed" at bounding box center [388, 189] width 125 height 31
click at [426, 174] on button "Proceed" at bounding box center [388, 189] width 125 height 31
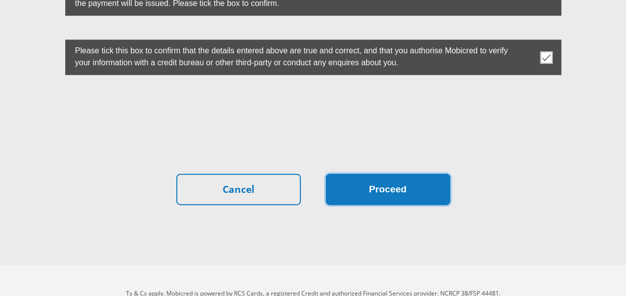
click at [426, 174] on button "Proceed" at bounding box center [388, 189] width 125 height 31
click at [405, 174] on button "Proceed" at bounding box center [388, 189] width 125 height 31
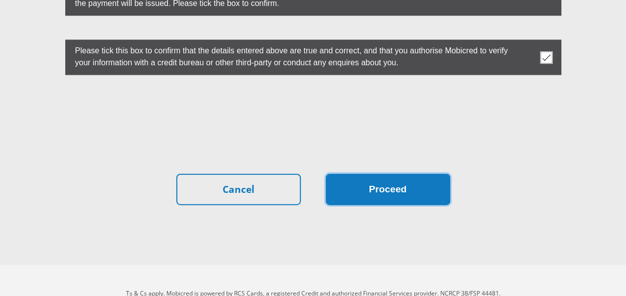
click at [405, 174] on button "Proceed" at bounding box center [388, 189] width 125 height 31
click at [425, 174] on button "Proceed" at bounding box center [388, 189] width 125 height 31
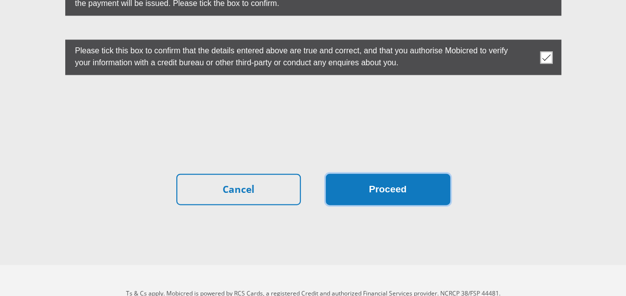
click at [425, 174] on button "Proceed" at bounding box center [388, 189] width 125 height 31
click at [413, 174] on button "Proceed" at bounding box center [388, 189] width 125 height 31
click at [382, 174] on button "Proceed" at bounding box center [388, 189] width 125 height 31
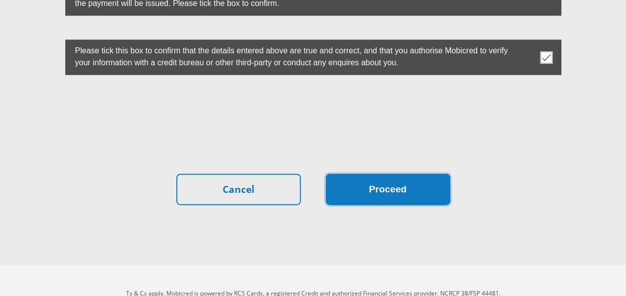
click at [409, 174] on button "Proceed" at bounding box center [388, 189] width 125 height 31
click at [406, 174] on button "Proceed" at bounding box center [388, 189] width 125 height 31
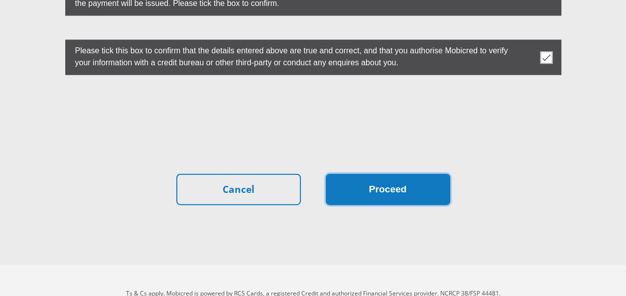
click at [426, 174] on button "Proceed" at bounding box center [388, 189] width 125 height 31
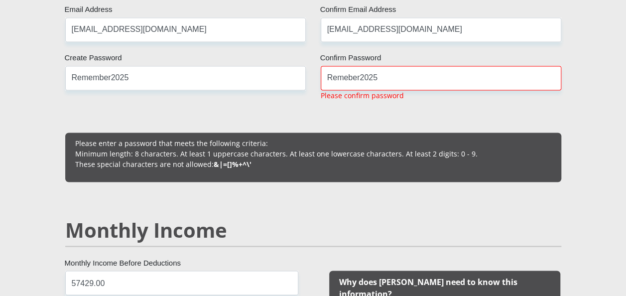
scroll to position [830, 0]
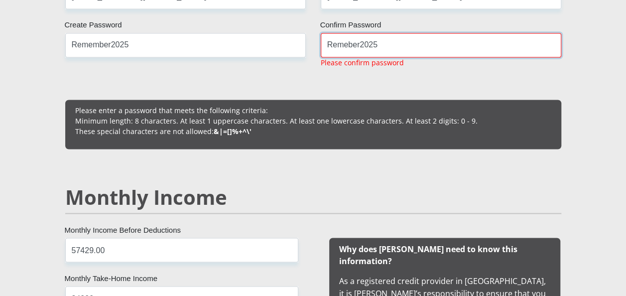
click at [347, 42] on input "Remeber2025" at bounding box center [441, 45] width 241 height 24
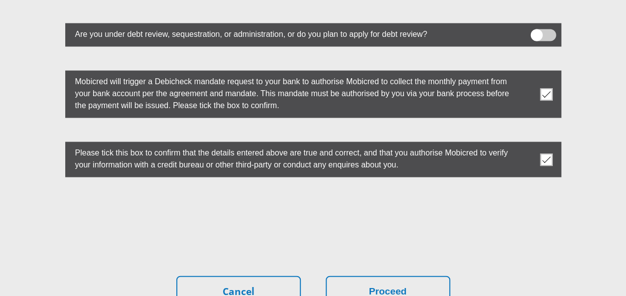
scroll to position [2889, 0]
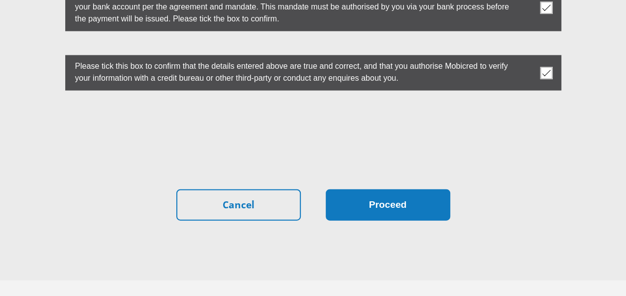
type input "Remember2025"
click at [439, 189] on button "Proceed" at bounding box center [388, 204] width 125 height 31
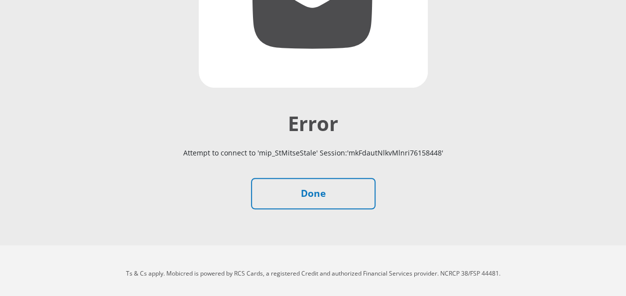
scroll to position [271, 0]
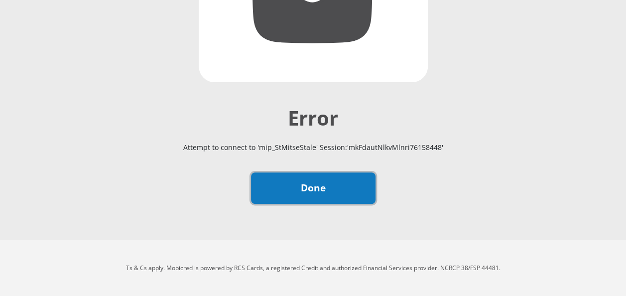
click at [327, 188] on link "Done" at bounding box center [313, 187] width 125 height 31
